Goal: Ask a question: Seek information or help from site administrators or community

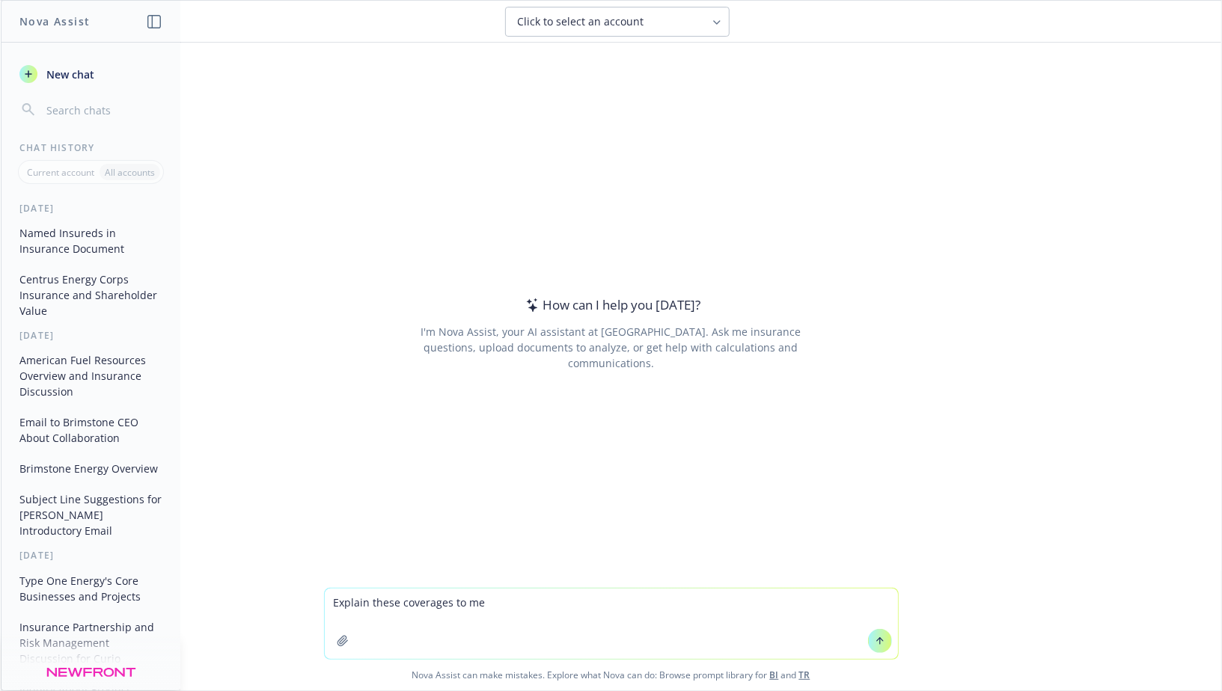
type textarea "Explain these coverages to me"
type textarea "Does korea have nuclear insurance frameowkrs"
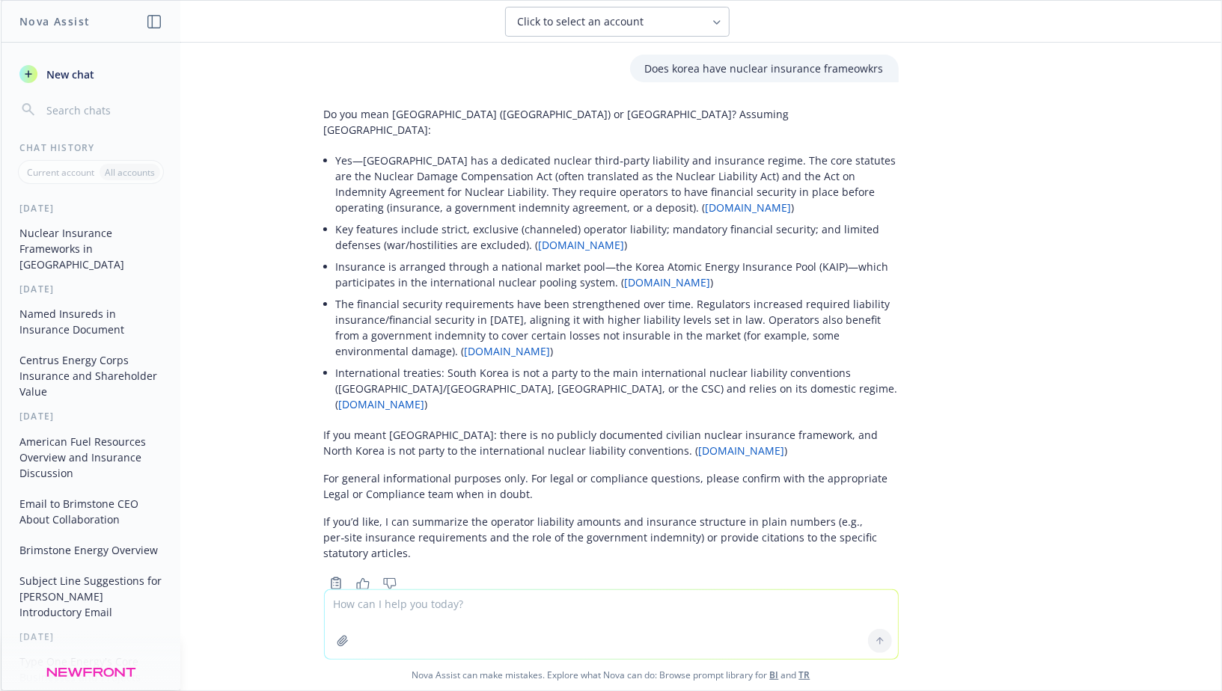
scroll to position [7, 0]
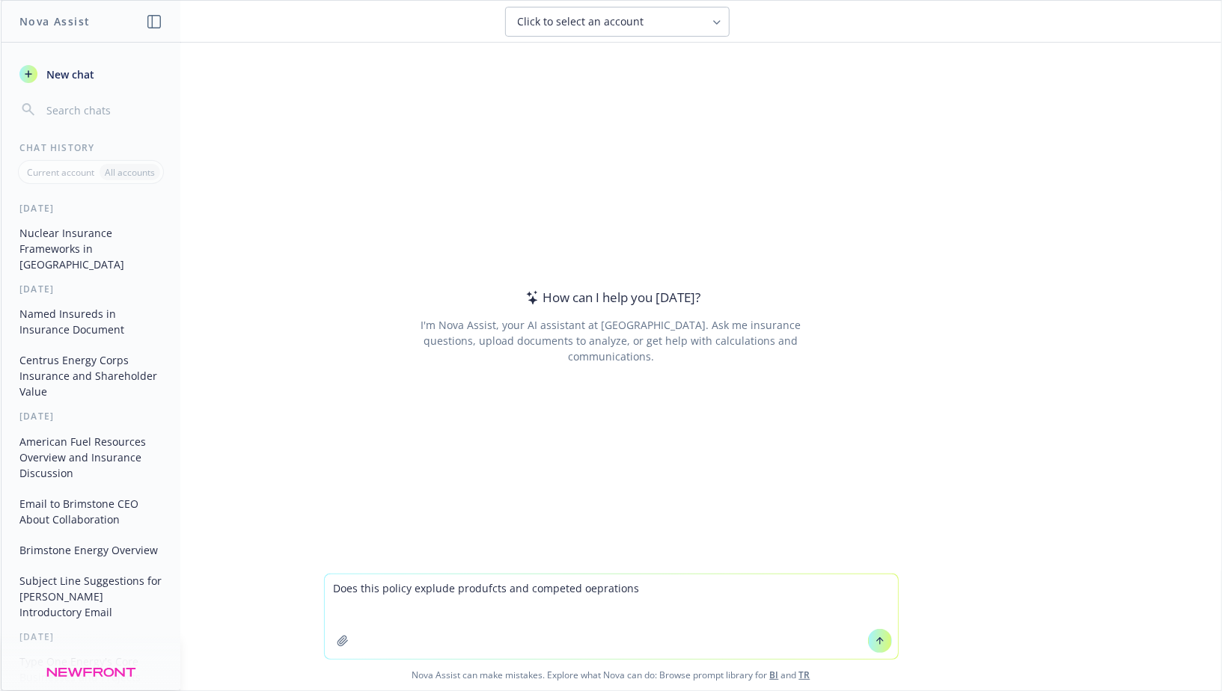
type textarea "Does this policy explude produfcts and competed oeprations"
click at [343, 640] on icon "button" at bounding box center [343, 641] width 12 height 12
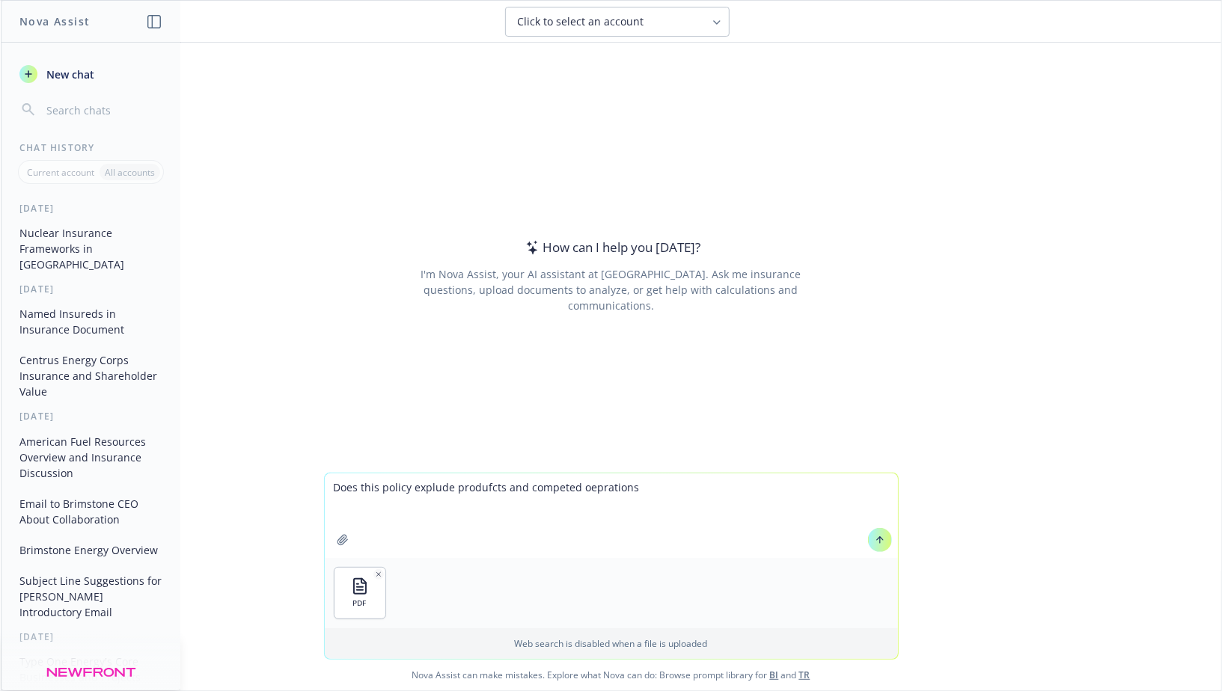
click at [876, 540] on icon at bounding box center [879, 540] width 10 height 10
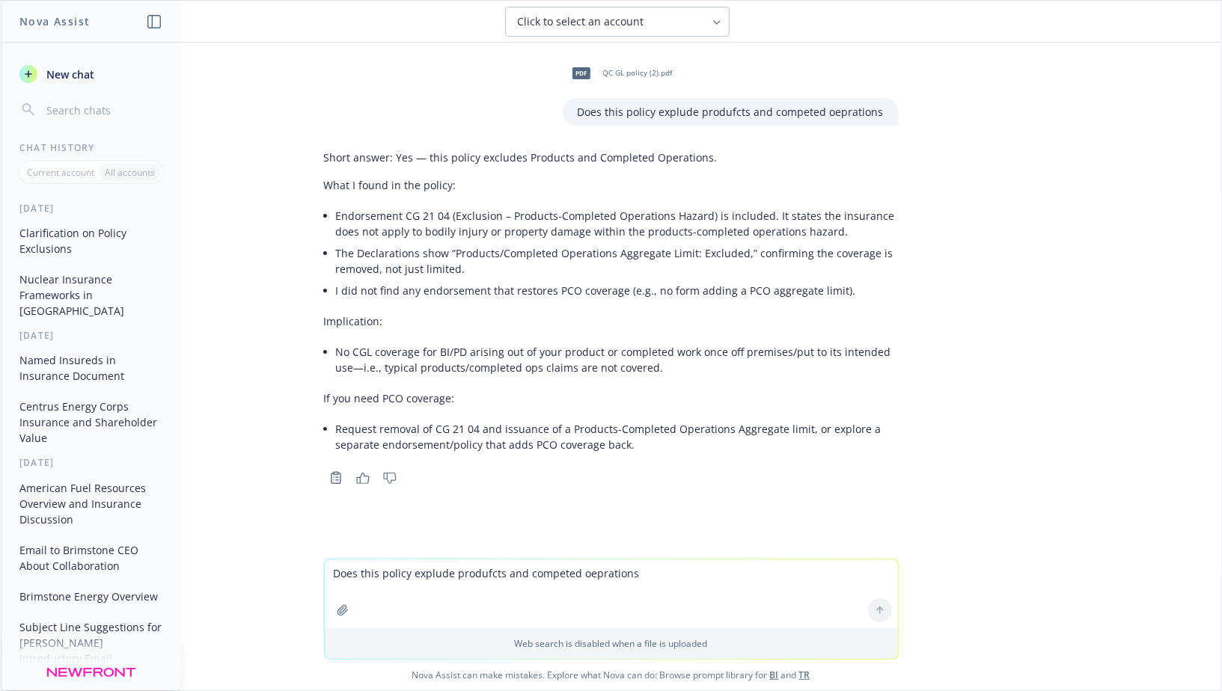
click at [544, 231] on li "Endorsement CG 21 04 (Exclusion – Products-Completed Operations Hazard) is incl…" at bounding box center [617, 223] width 563 height 37
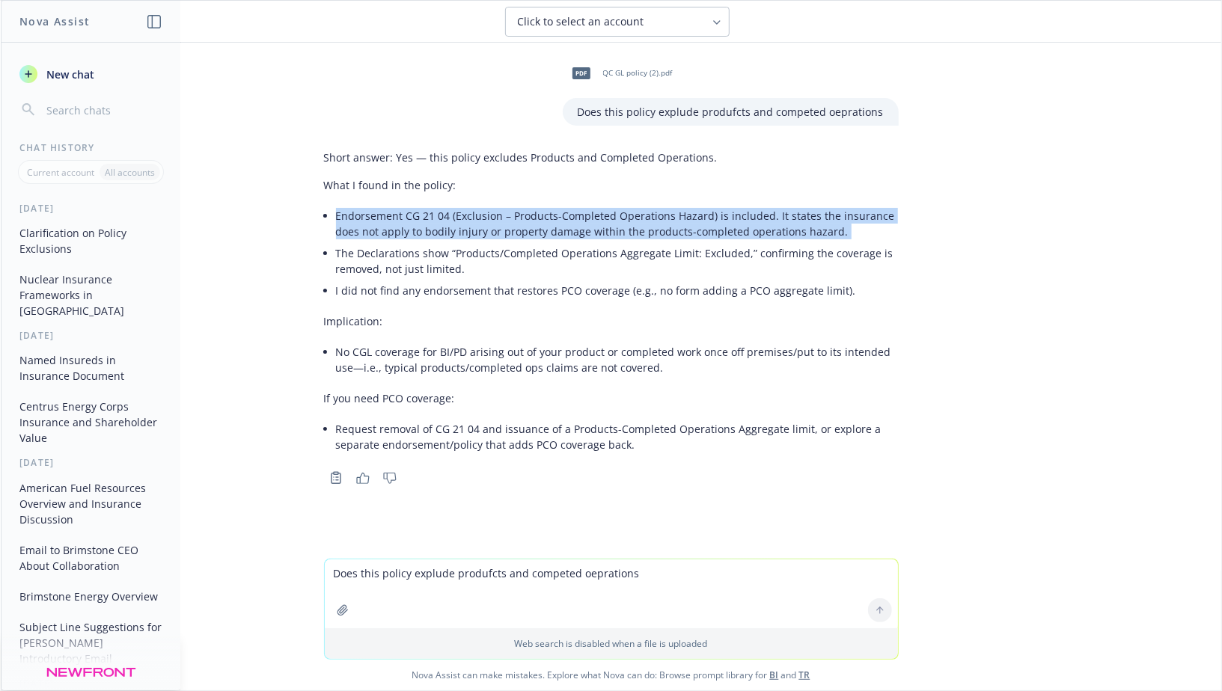
click at [544, 231] on li "Endorsement CG 21 04 (Exclusion – Products-Completed Operations Hazard) is incl…" at bounding box center [617, 223] width 563 height 37
click at [528, 223] on li "Endorsement CG 21 04 (Exclusion – Products-Completed Operations Hazard) is incl…" at bounding box center [617, 223] width 563 height 37
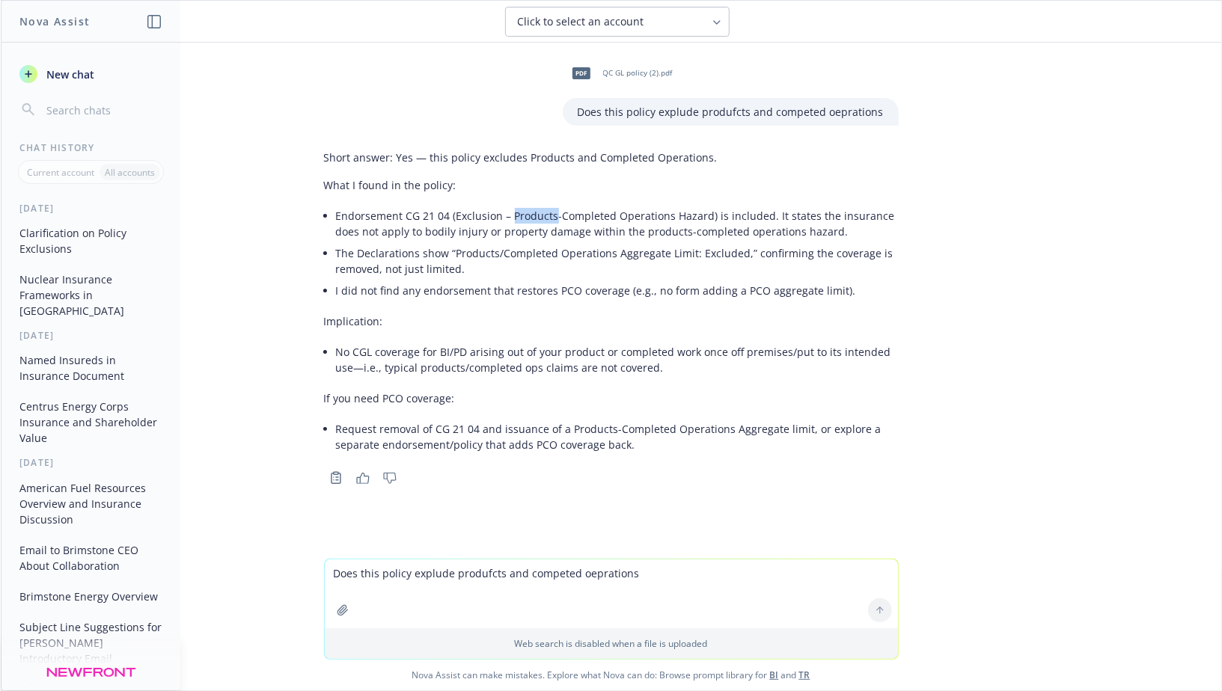
click at [529, 223] on li "Endorsement CG 21 04 (Exclusion – Products-Completed Operations Hazard) is incl…" at bounding box center [617, 223] width 563 height 37
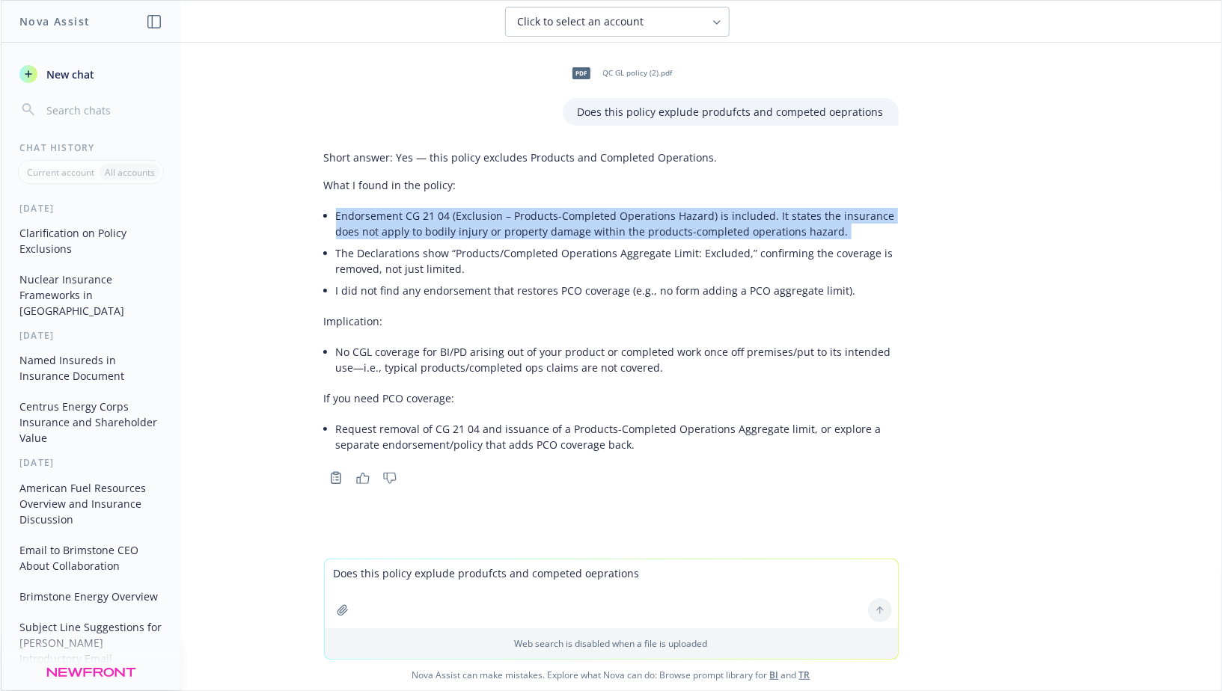
click at [529, 223] on li "Endorsement CG 21 04 (Exclusion – Products-Completed Operations Hazard) is incl…" at bounding box center [617, 223] width 563 height 37
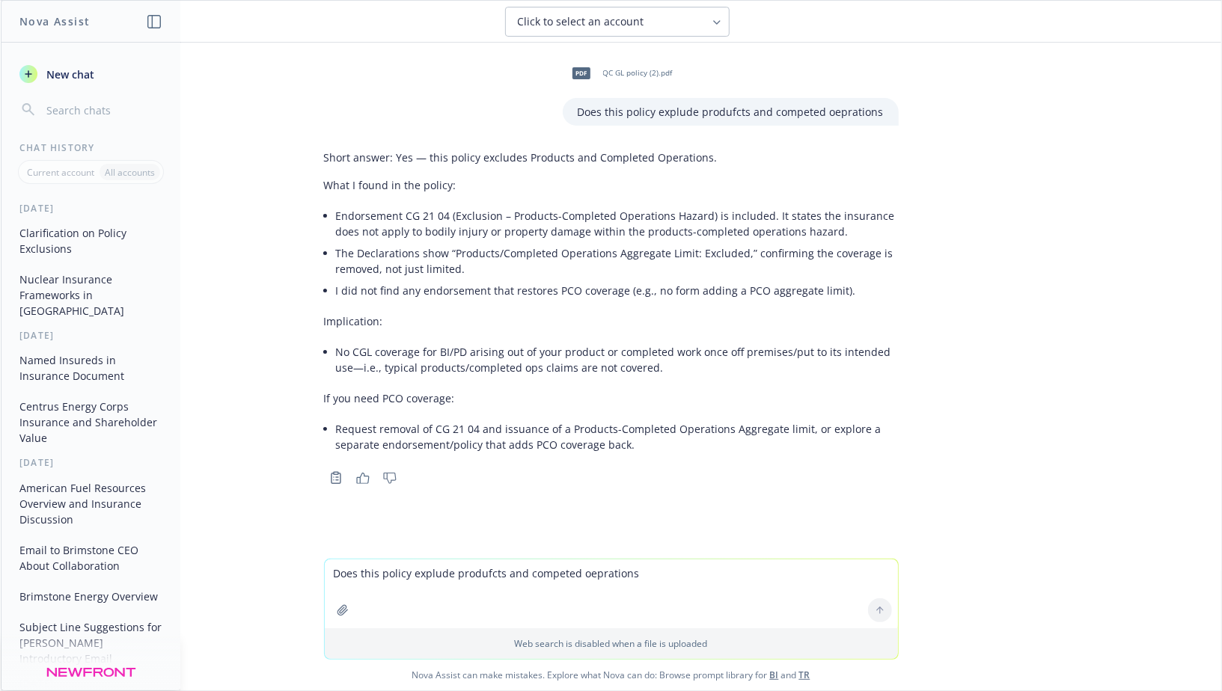
click at [485, 256] on li "The Declarations show “Products/Completed Operations Aggregate Limit: Excluded,…" at bounding box center [617, 260] width 563 height 37
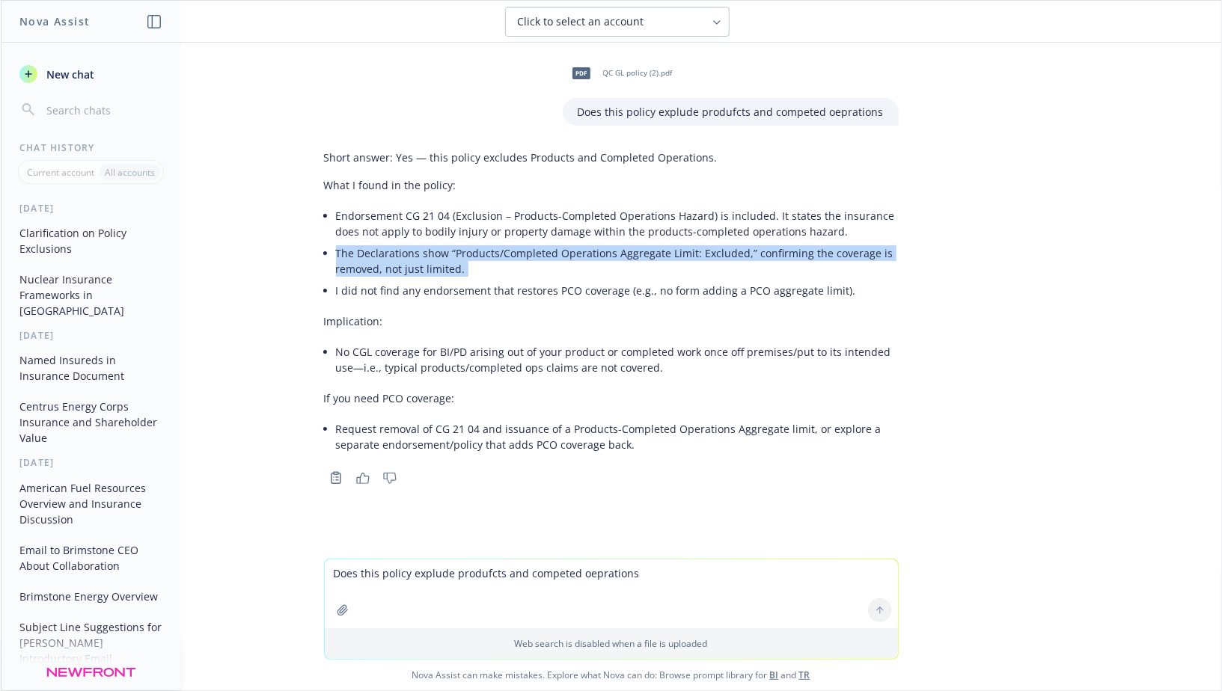
click at [485, 256] on li "The Declarations show “Products/Completed Operations Aggregate Limit: Excluded,…" at bounding box center [617, 260] width 563 height 37
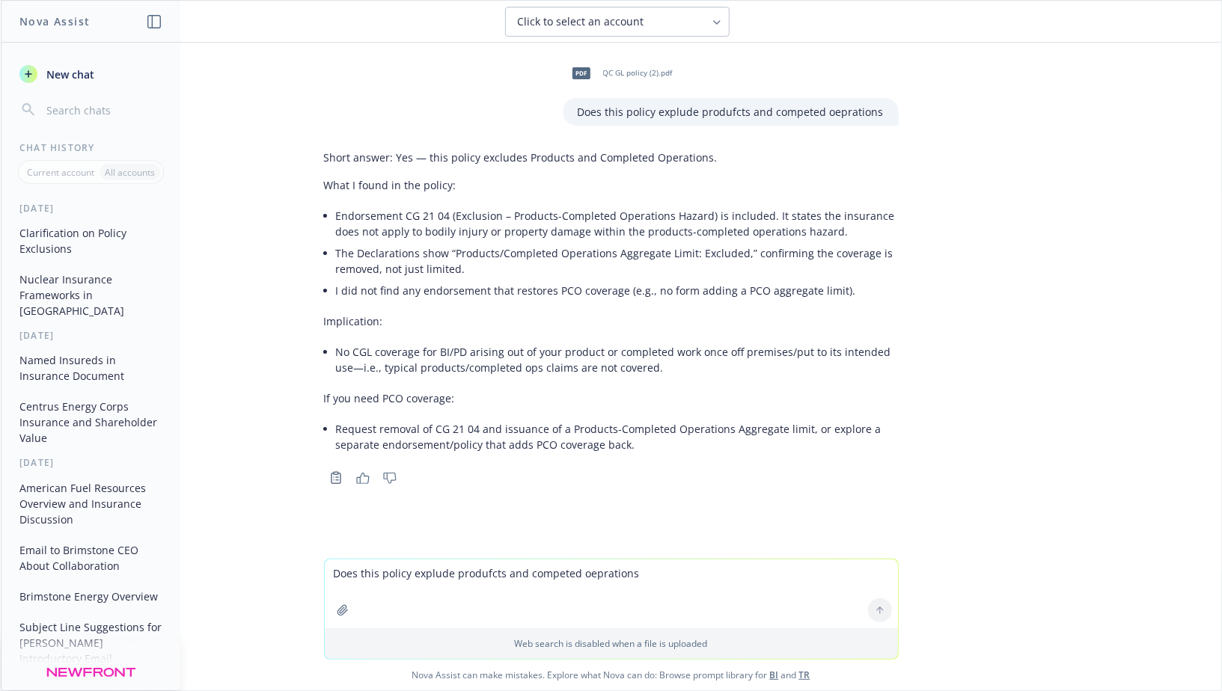
click at [472, 256] on li "The Declarations show “Products/Completed Operations Aggregate Limit: Excluded,…" at bounding box center [617, 260] width 563 height 37
click at [469, 290] on li "I did not find any endorsement that restores PCO coverage (e.g., no form adding…" at bounding box center [617, 291] width 563 height 22
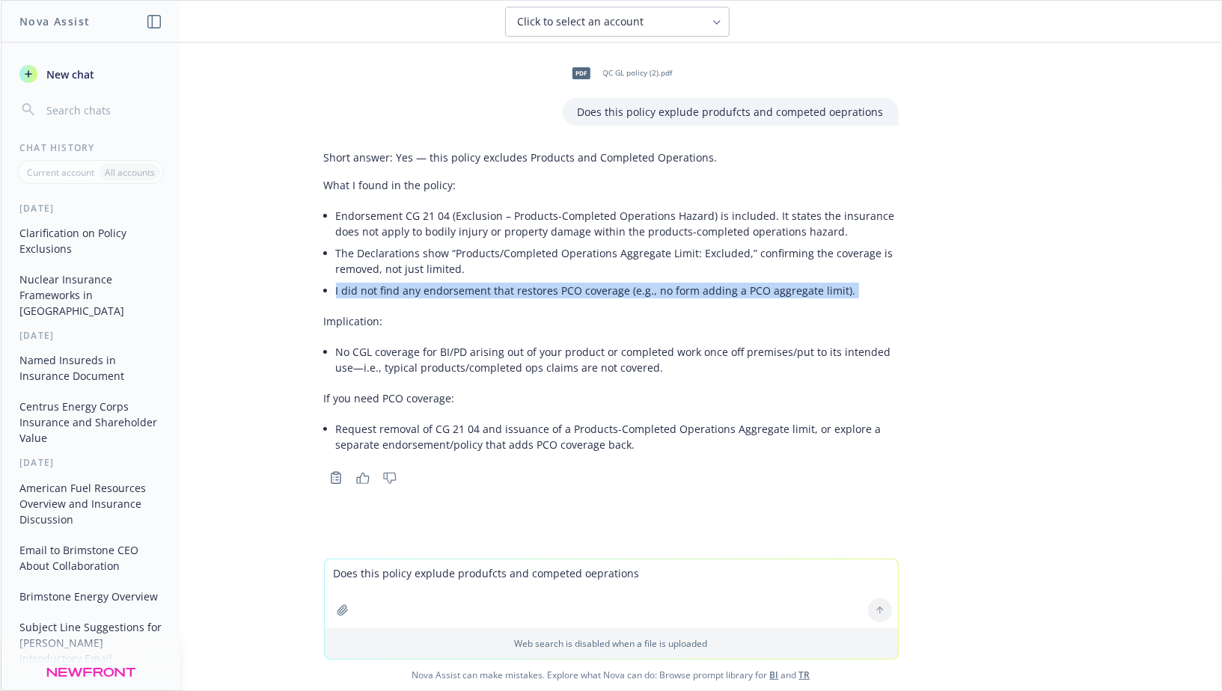
click at [469, 290] on li "I did not find any endorsement that restores PCO coverage (e.g., no form adding…" at bounding box center [617, 291] width 563 height 22
click at [467, 290] on li "I did not find any endorsement that restores PCO coverage (e.g., no form adding…" at bounding box center [617, 291] width 563 height 22
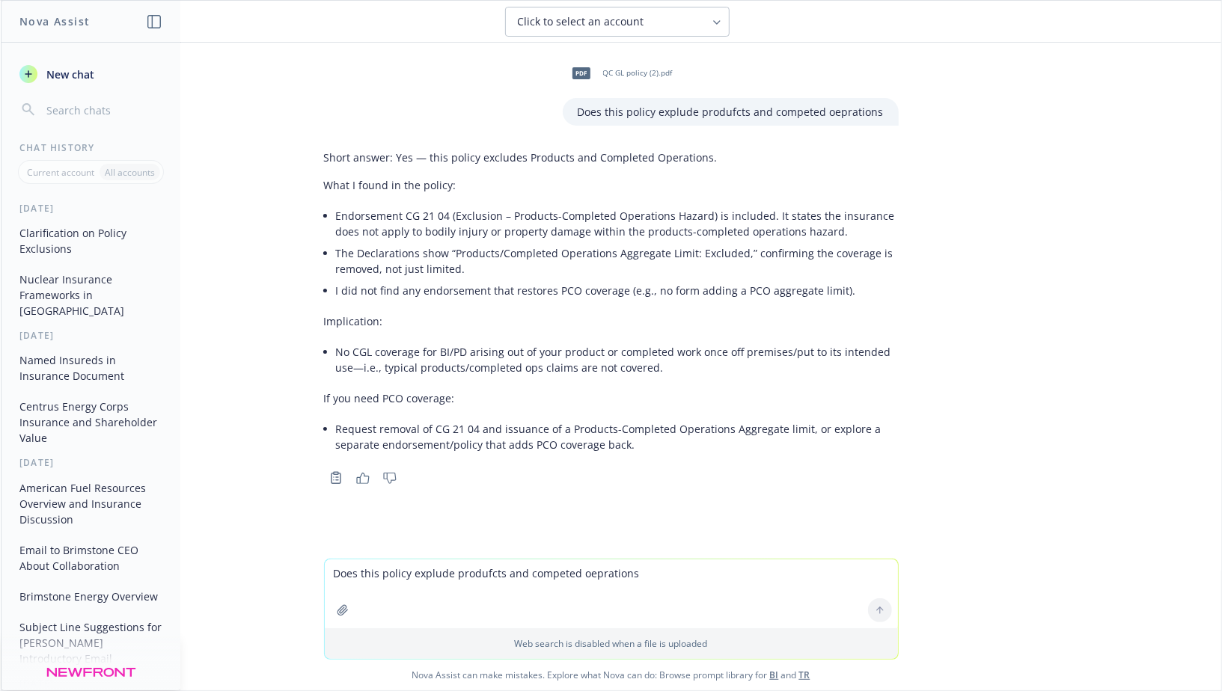
click at [509, 363] on li "No CGL coverage for BI/PD arising out of your product or completed work once of…" at bounding box center [617, 359] width 563 height 37
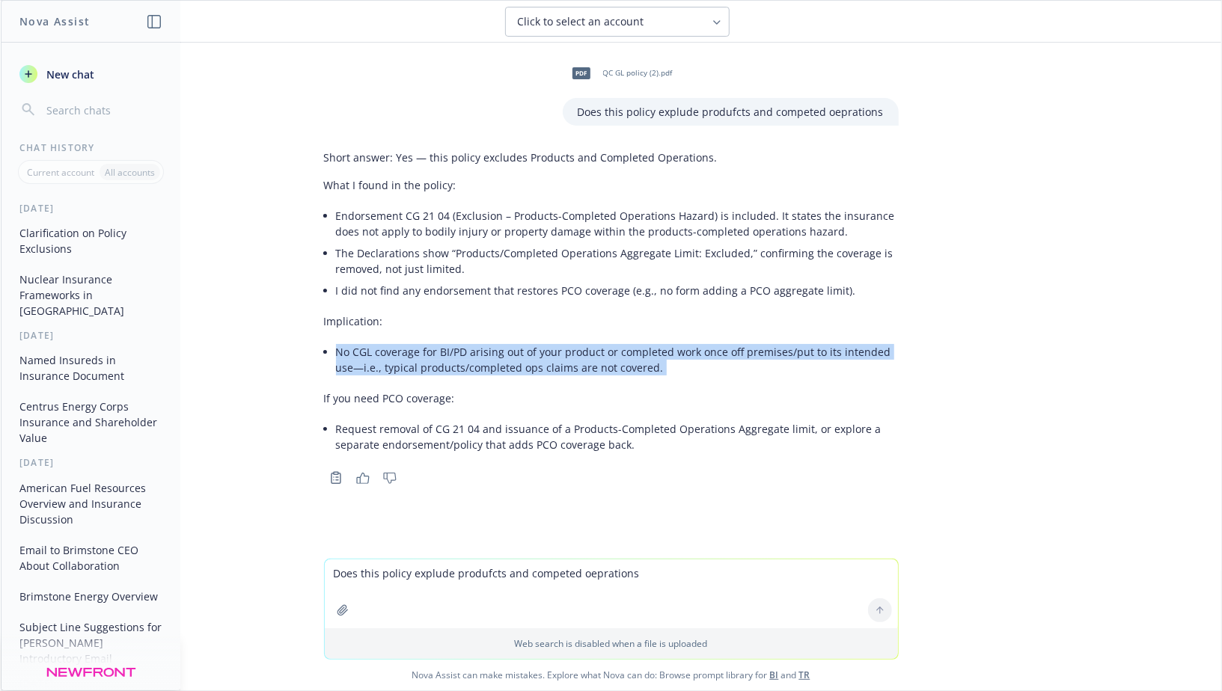
click at [509, 363] on li "No CGL coverage for BI/PD arising out of your product or completed work once of…" at bounding box center [617, 359] width 563 height 37
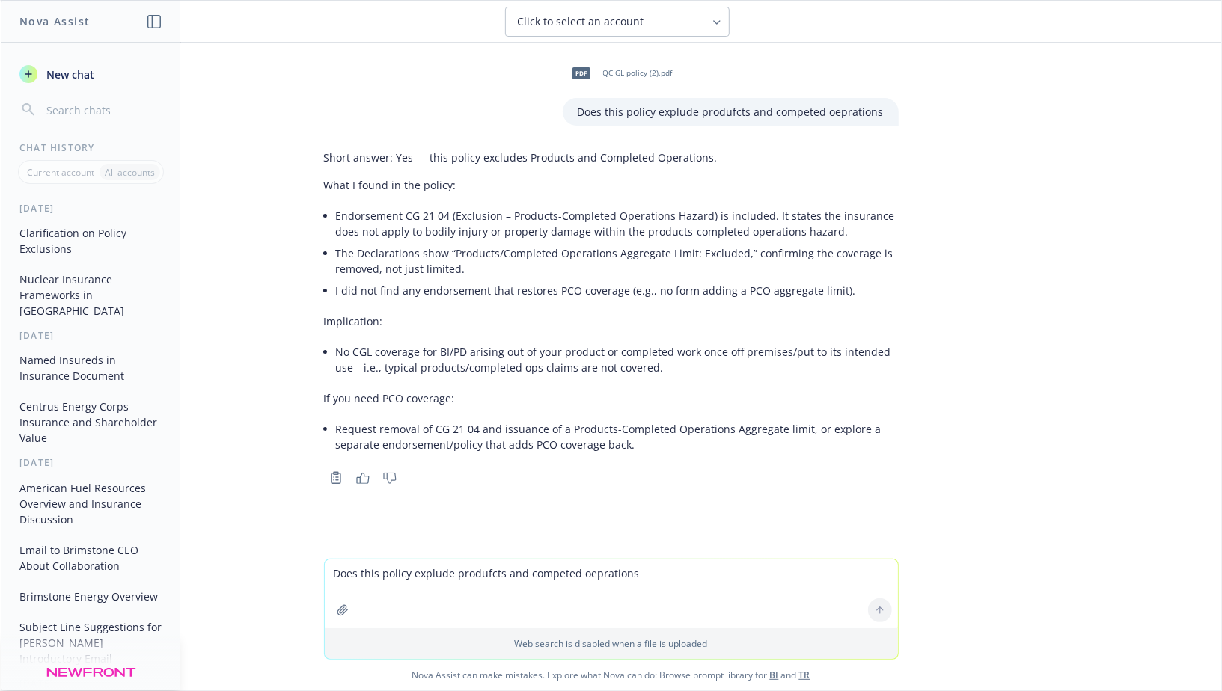
click at [495, 361] on li "No CGL coverage for BI/PD arising out of your product or completed work once of…" at bounding box center [617, 359] width 563 height 37
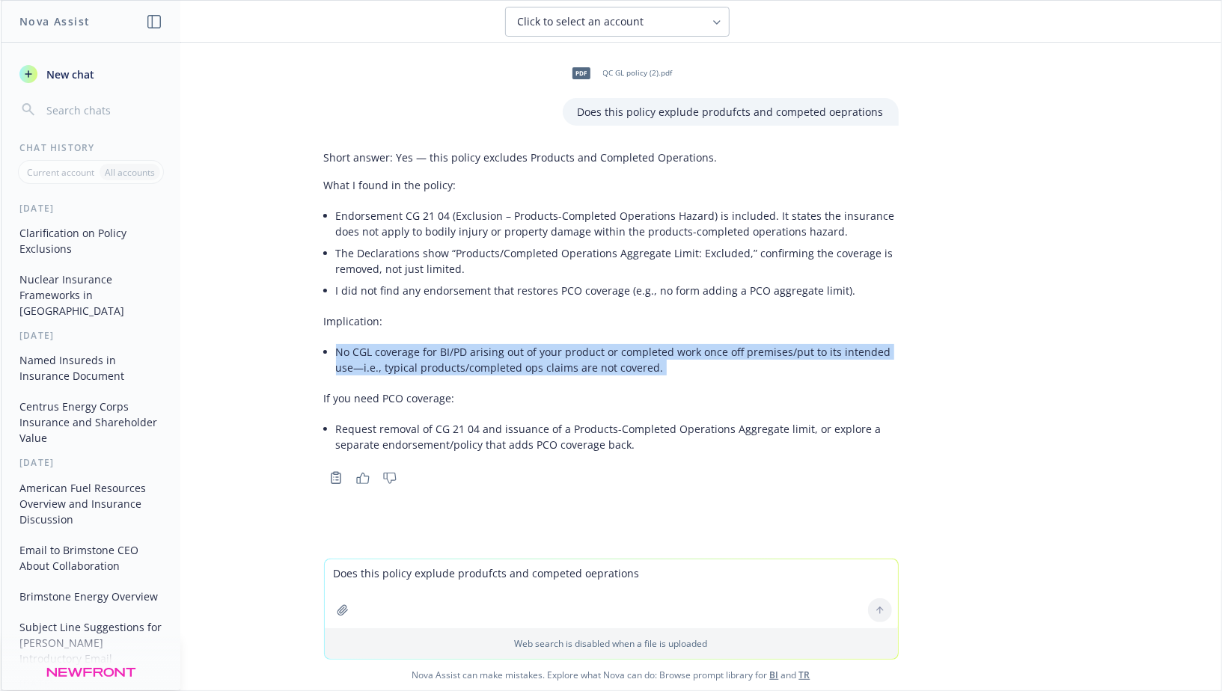
click at [495, 361] on li "No CGL coverage for BI/PD arising out of your product or completed work once of…" at bounding box center [617, 359] width 563 height 37
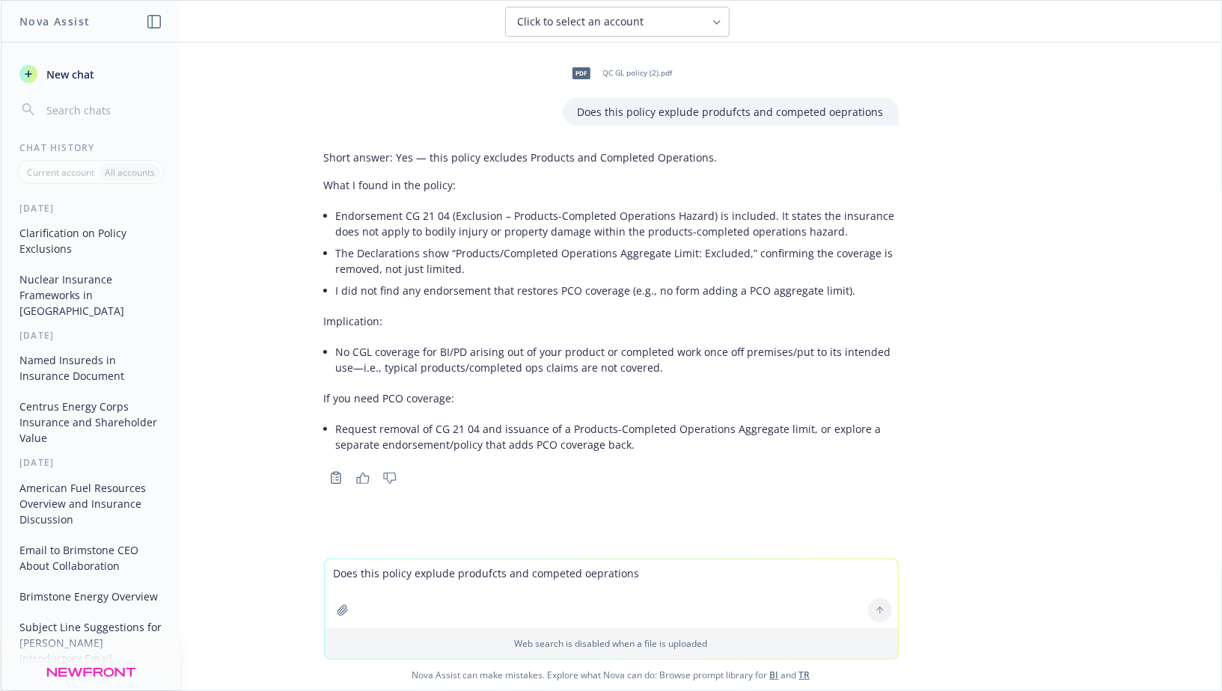
click at [482, 360] on li "No CGL coverage for BI/PD arising out of your product or completed work once of…" at bounding box center [617, 359] width 563 height 37
